Goal: Task Accomplishment & Management: Complete application form

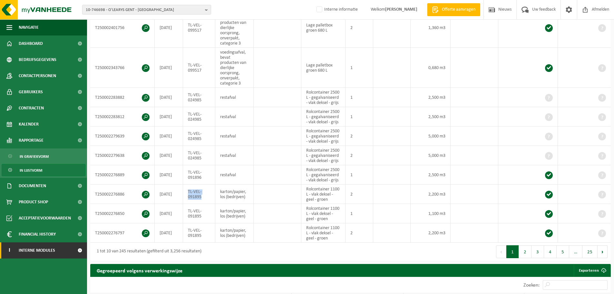
drag, startPoint x: 32, startPoint y: 250, endPoint x: 33, endPoint y: 256, distance: 5.4
click at [32, 250] on span "Interne modules" at bounding box center [37, 250] width 36 height 16
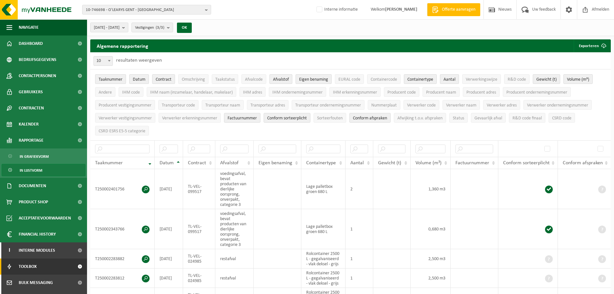
scroll to position [61, 0]
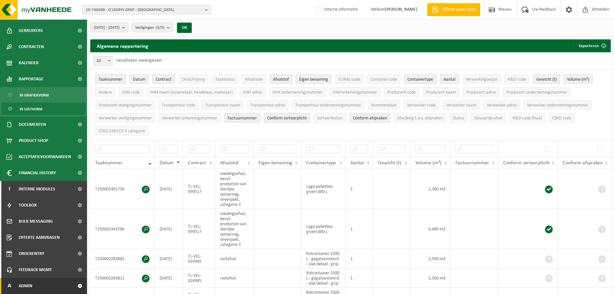
click at [23, 286] on span "Admin" at bounding box center [26, 286] width 14 height 16
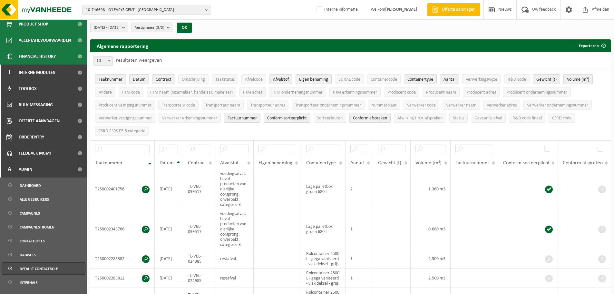
scroll to position [222, 0]
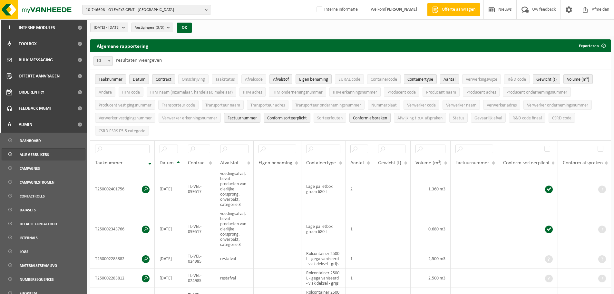
click at [54, 153] on link "Alle gebruikers" at bounding box center [44, 154] width 84 height 12
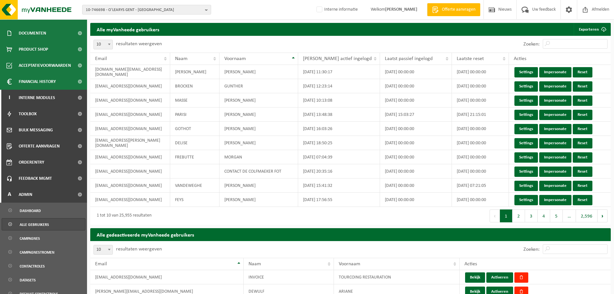
scroll to position [161, 0]
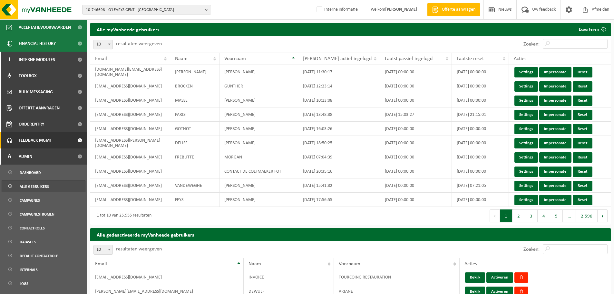
click at [49, 137] on span "Feedback MGMT" at bounding box center [35, 140] width 33 height 16
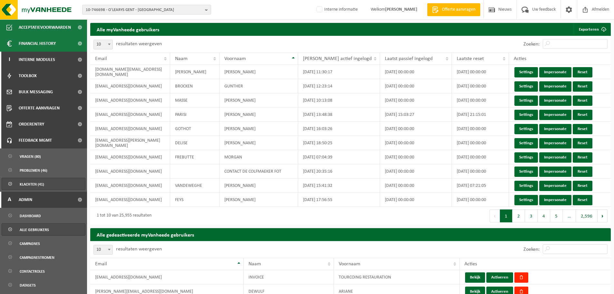
click at [32, 185] on span "Klachten (41)" at bounding box center [32, 184] width 25 height 12
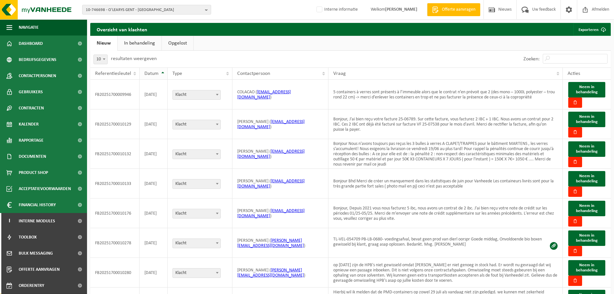
click at [157, 72] on span "Datum" at bounding box center [151, 73] width 14 height 5
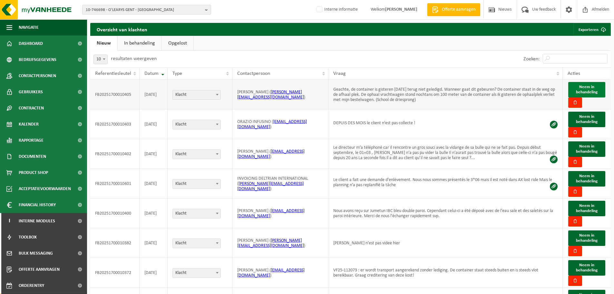
click at [596, 91] on span "Neem in behandeling" at bounding box center [587, 89] width 22 height 9
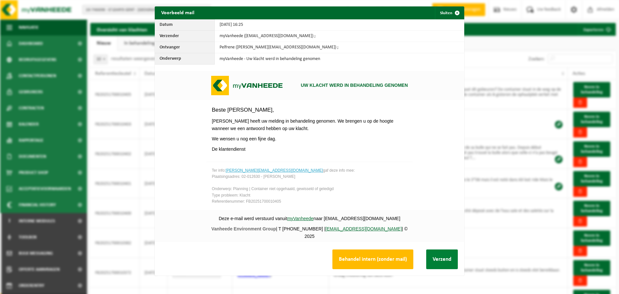
click at [431, 253] on button "Verzend" at bounding box center [442, 259] width 32 height 20
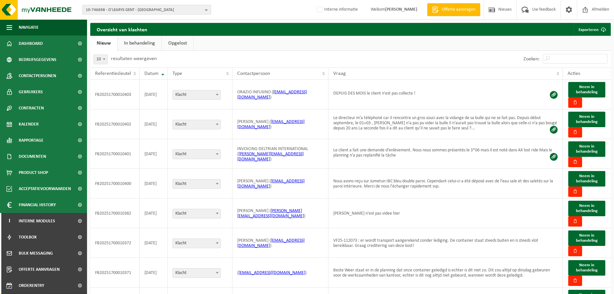
click at [160, 5] on button "10-746698 - O'LEARYS GENT - [GEOGRAPHIC_DATA]" at bounding box center [146, 10] width 129 height 10
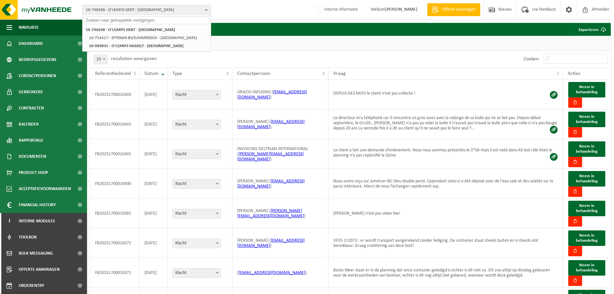
paste input "10-834879"
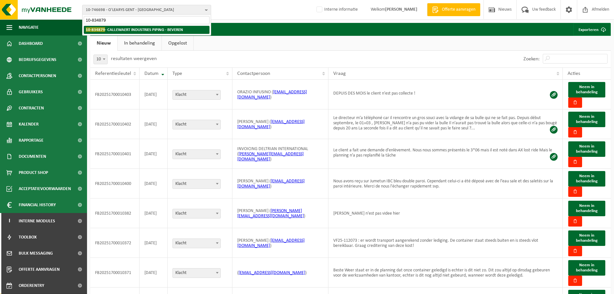
type input "10-834879"
click at [152, 30] on strong "10-834879 - CALLEWAERT INDUSTRIES PIPING - BEVEREN" at bounding box center [134, 29] width 97 height 5
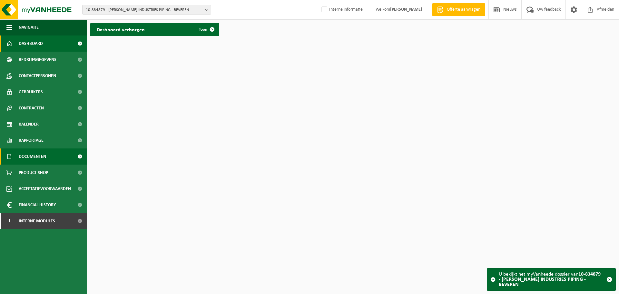
click at [32, 152] on span "Documenten" at bounding box center [32, 156] width 27 height 16
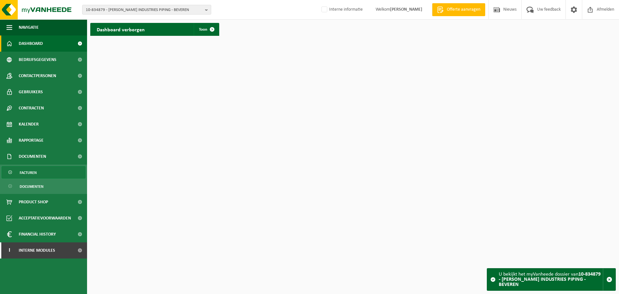
click at [51, 175] on link "Facturen" at bounding box center [44, 172] width 84 height 12
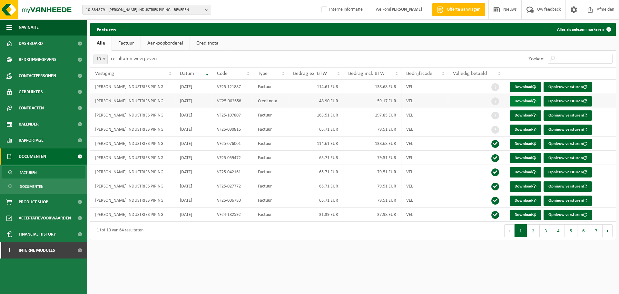
click at [518, 102] on link "Download" at bounding box center [526, 101] width 32 height 10
click at [526, 117] on link "Download" at bounding box center [526, 115] width 32 height 10
click at [375, 274] on html "10-834879 - CALLEWAERT INDUSTRIES PIPING - BEVEREN 10-834879 - CALLEWAERT INDUS…" at bounding box center [309, 147] width 619 height 294
click at [525, 90] on link "Download" at bounding box center [526, 87] width 32 height 10
click at [157, 10] on span "10-834879 - CALLEWAERT INDUSTRIES PIPING - BEVEREN" at bounding box center [144, 10] width 117 height 10
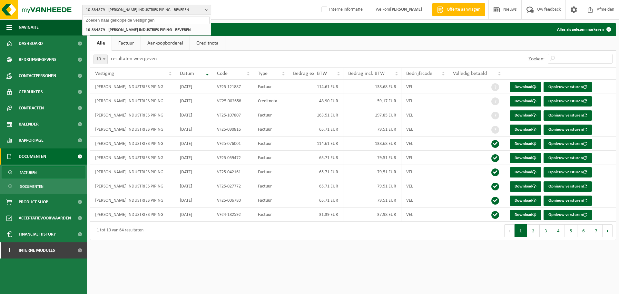
paste input "01-086055"
type input "01-086055"
click at [149, 30] on li "01-086055 - GALERE SA - EMBOURG" at bounding box center [147, 30] width 126 height 8
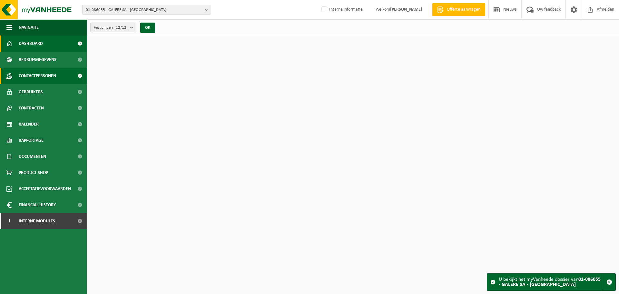
click at [68, 72] on link "Contactpersonen" at bounding box center [43, 76] width 87 height 16
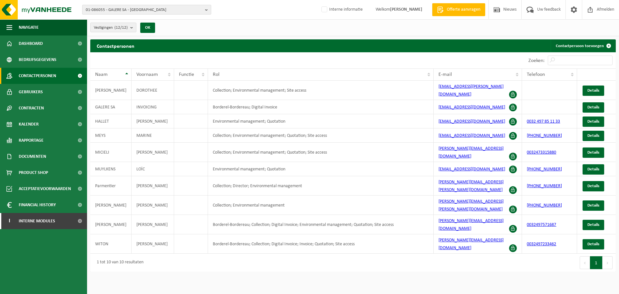
click at [196, 9] on span "01-086055 - GALERE SA - EMBOURG" at bounding box center [144, 10] width 117 height 10
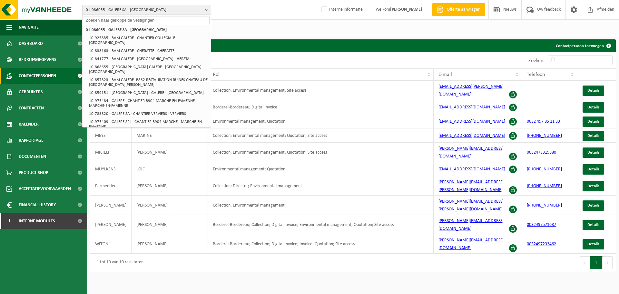
click at [196, 9] on span "01-086055 - GALERE SA - EMBOURG" at bounding box center [144, 10] width 117 height 10
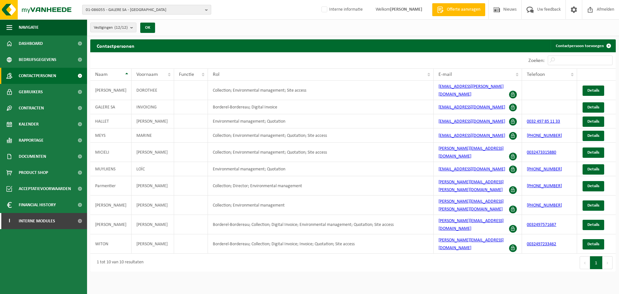
click at [197, 8] on span "01-086055 - GALERE SA - EMBOURG" at bounding box center [144, 10] width 117 height 10
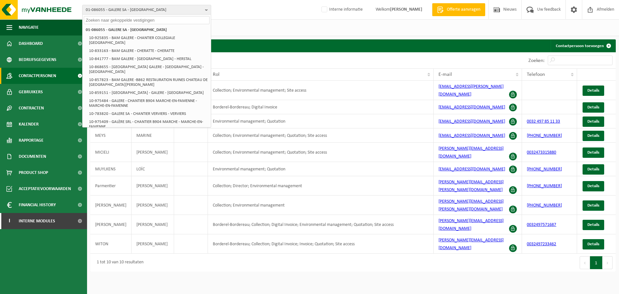
click at [352, 58] on div "10 25 50 100 10 resultaten weergeven" at bounding box center [221, 60] width 263 height 16
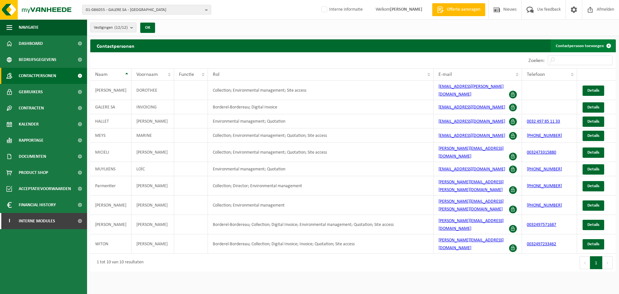
click at [578, 45] on link "Contactpersoon toevoegen" at bounding box center [583, 45] width 64 height 13
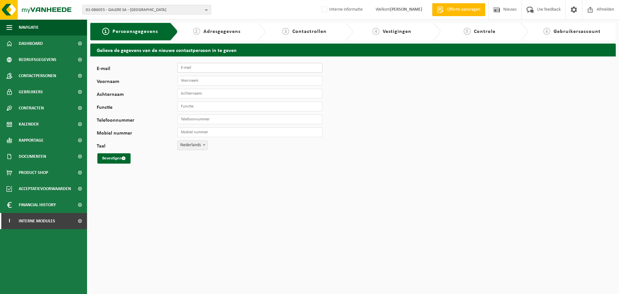
click at [223, 66] on input "E-mail" at bounding box center [249, 68] width 145 height 10
type input "alain.halleux@galere.be"
type input "ALAIN"
type input "HALLEUX"
click at [193, 146] on span "Nederlands" at bounding box center [193, 145] width 30 height 9
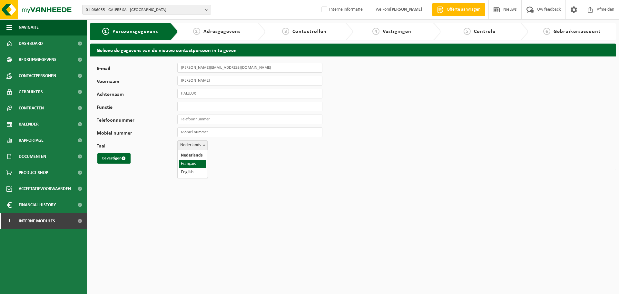
select select "1"
click at [112, 160] on button "Bevestigen" at bounding box center [113, 158] width 33 height 10
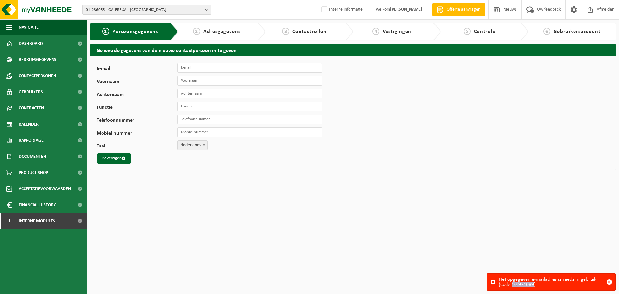
drag, startPoint x: 512, startPoint y: 286, endPoint x: 534, endPoint y: 285, distance: 21.6
click at [534, 285] on div "Het opgegeven e-mailadres is reeds in gebruik (code 10-971689)." at bounding box center [551, 281] width 104 height 17
copy div "10-971689"
drag, startPoint x: 35, startPoint y: 72, endPoint x: 45, endPoint y: 73, distance: 10.0
click at [35, 72] on span "Contactpersonen" at bounding box center [37, 76] width 37 height 16
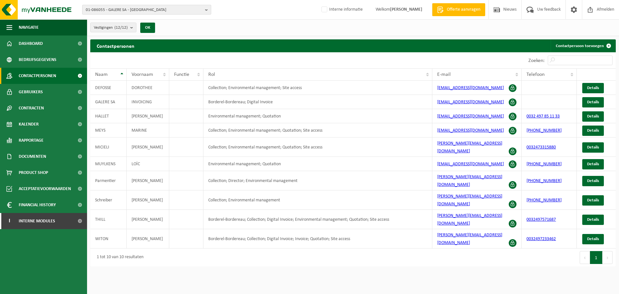
click at [167, 10] on span "01-086055 - GALERE SA - [GEOGRAPHIC_DATA]" at bounding box center [144, 10] width 117 height 10
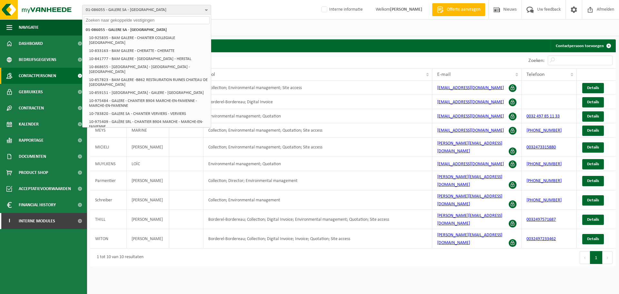
click at [323, 28] on div "Vestigingen (12/12) Alles selecteren Alles deselecteren Actieve selecteren GALE…" at bounding box center [353, 27] width 532 height 17
